Goal: Transaction & Acquisition: Book appointment/travel/reservation

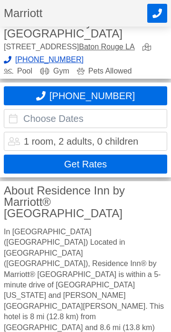
scroll to position [160, 0]
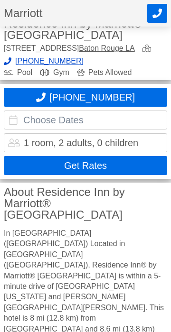
click at [80, 118] on input "text" at bounding box center [85, 120] width 163 height 19
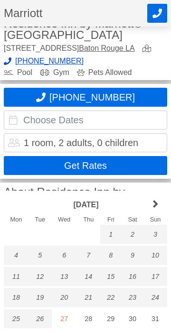
click at [161, 207] on link "next month" at bounding box center [155, 205] width 24 height 20
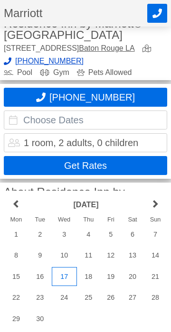
click at [67, 279] on div "17" at bounding box center [64, 276] width 25 height 19
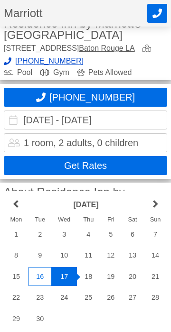
click at [38, 276] on div "16" at bounding box center [39, 276] width 23 height 19
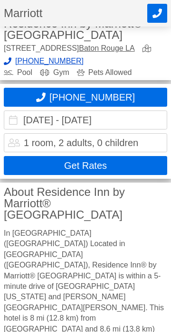
click at [134, 117] on input "[DATE] - [DATE]" at bounding box center [85, 120] width 163 height 19
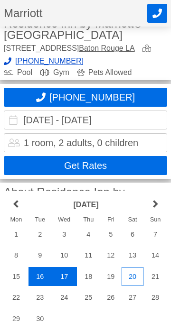
click at [135, 278] on div "20" at bounding box center [132, 276] width 22 height 19
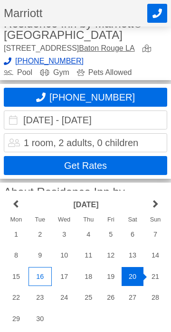
click at [43, 276] on div "16" at bounding box center [39, 276] width 23 height 19
type input "[DATE] - [DATE]"
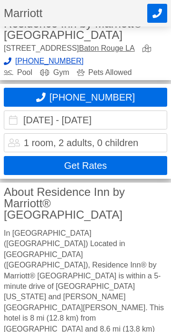
click at [129, 166] on button "Get Rates" at bounding box center [85, 165] width 163 height 19
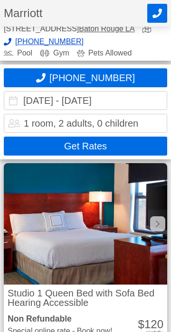
scroll to position [180, 0]
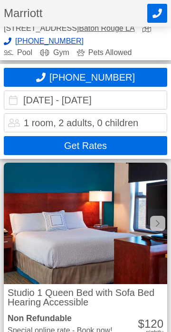
click at [98, 147] on button "Get Rates" at bounding box center [85, 145] width 163 height 19
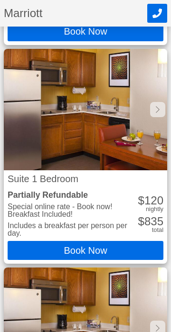
scroll to position [2296, 0]
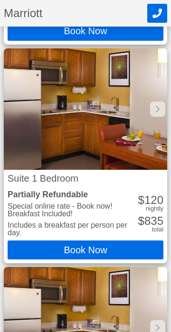
click at [106, 251] on button "Book Now" at bounding box center [86, 250] width 156 height 19
